Goal: Entertainment & Leisure: Browse casually

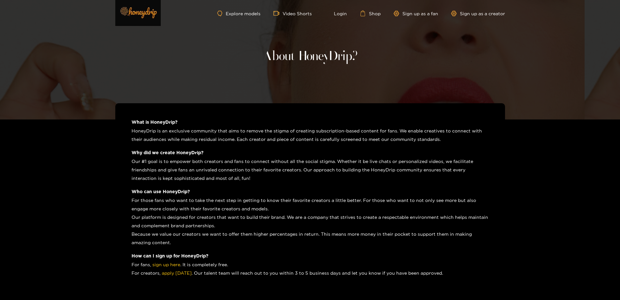
click at [151, 15] on img at bounding box center [137, 12] width 45 height 27
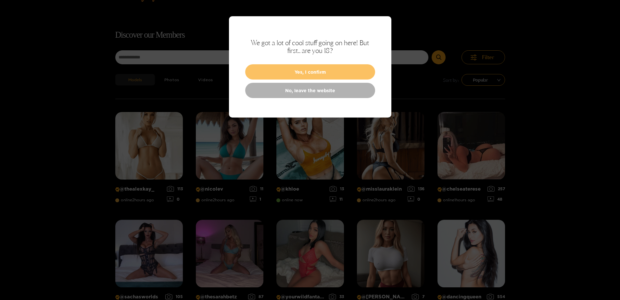
scroll to position [42, 0]
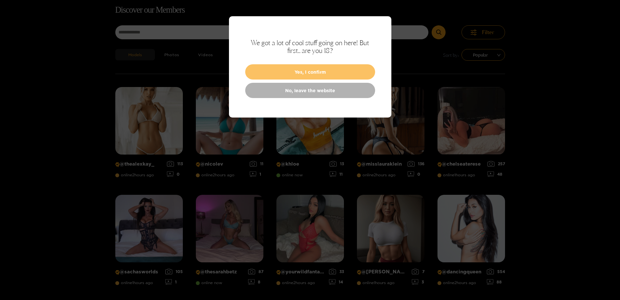
click at [298, 72] on button "Yes, I confirm" at bounding box center [310, 71] width 130 height 15
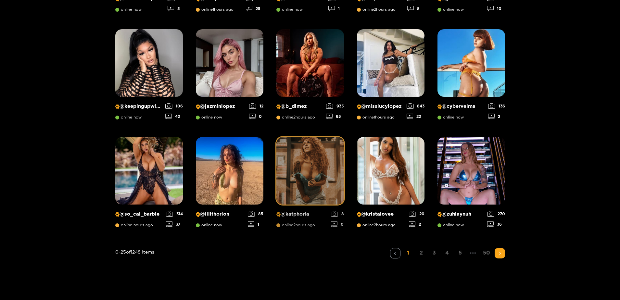
scroll to position [381, 0]
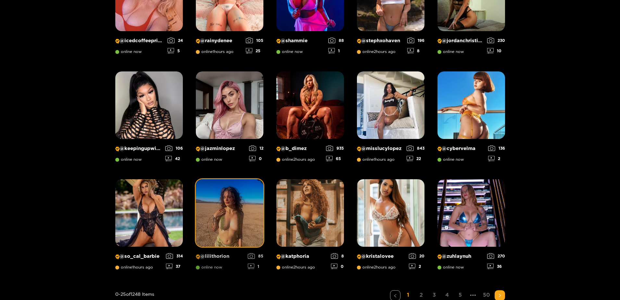
click at [248, 197] on img at bounding box center [230, 213] width 68 height 68
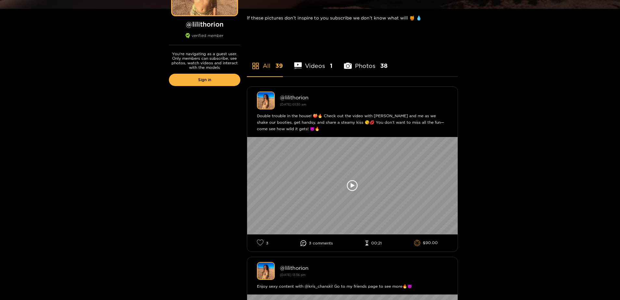
scroll to position [195, 0]
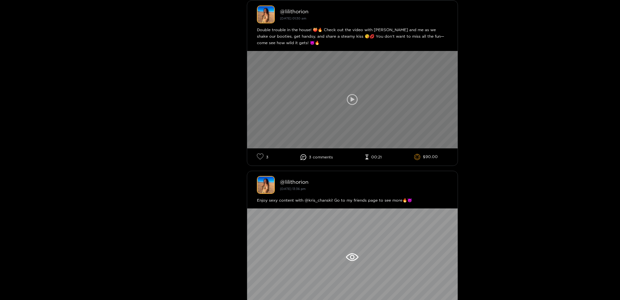
click at [352, 103] on icon at bounding box center [352, 99] width 11 height 11
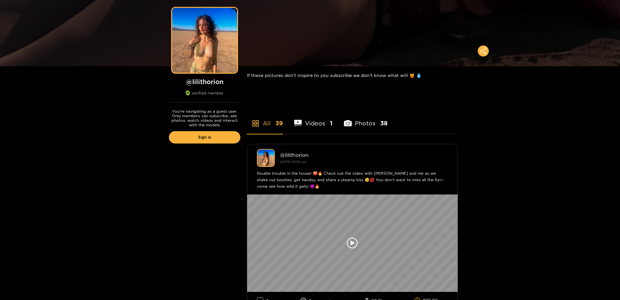
scroll to position [130, 0]
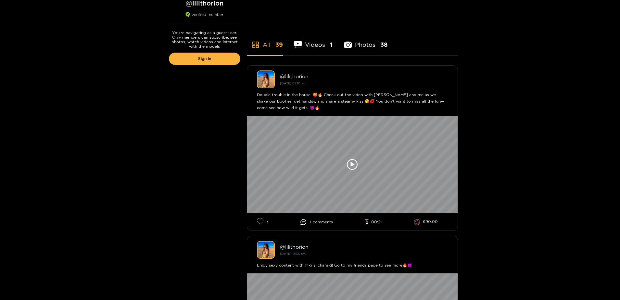
click at [357, 50] on li "Photos 38" at bounding box center [366, 40] width 44 height 29
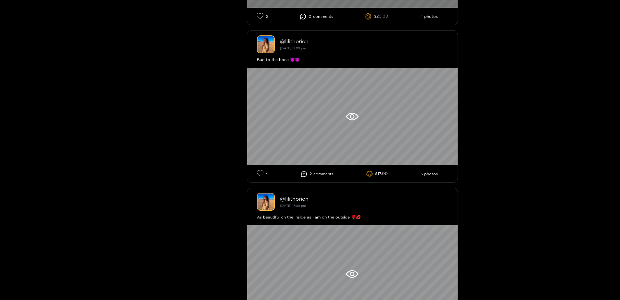
scroll to position [1137, 0]
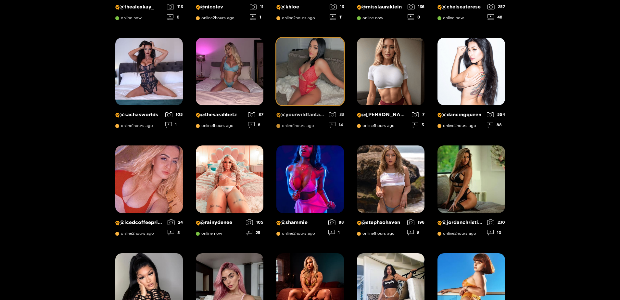
scroll to position [42, 0]
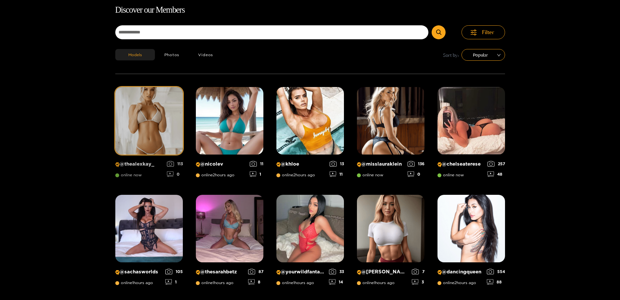
click at [171, 132] on img at bounding box center [149, 121] width 68 height 68
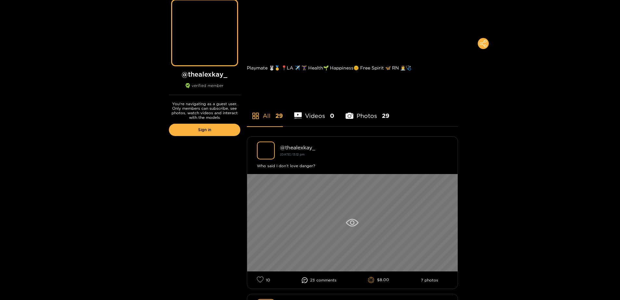
scroll to position [130, 0]
